Goal: Task Accomplishment & Management: Manage account settings

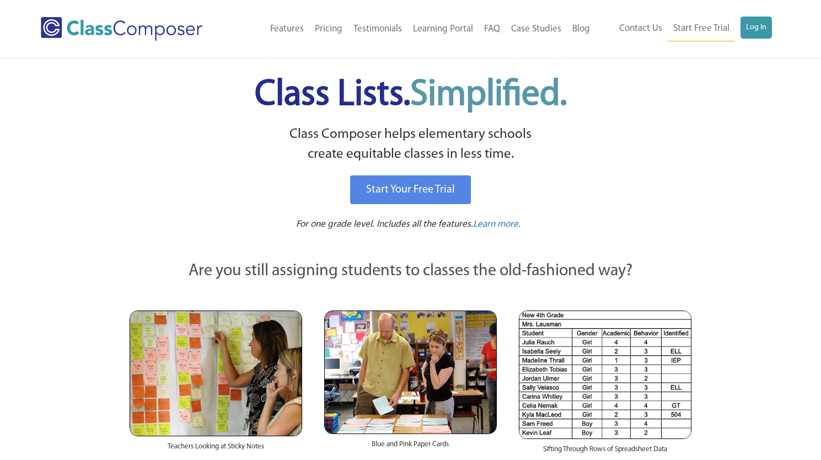
click at [757, 27] on link "Log In" at bounding box center [755, 28] width 31 height 22
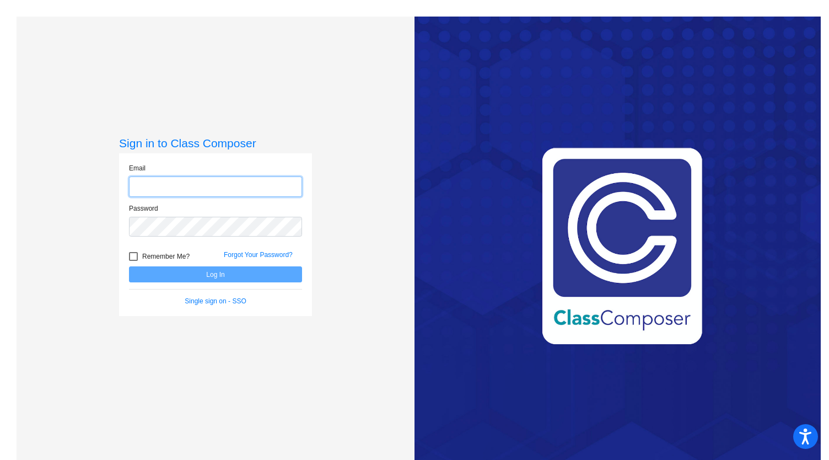
type input "[EMAIL_ADDRESS][DOMAIN_NAME]"
click at [256, 269] on button "Log In" at bounding box center [215, 274] width 173 height 16
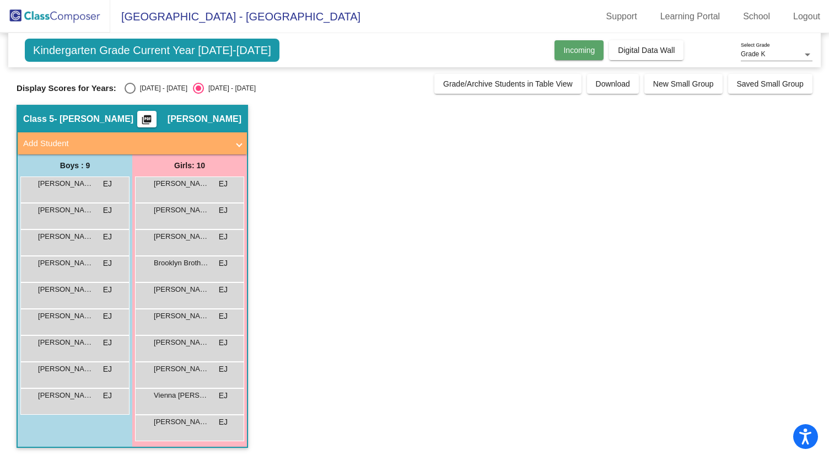
click at [570, 49] on span "Incoming" at bounding box center [578, 50] width 31 height 9
